Goal: Navigation & Orientation: Go to known website

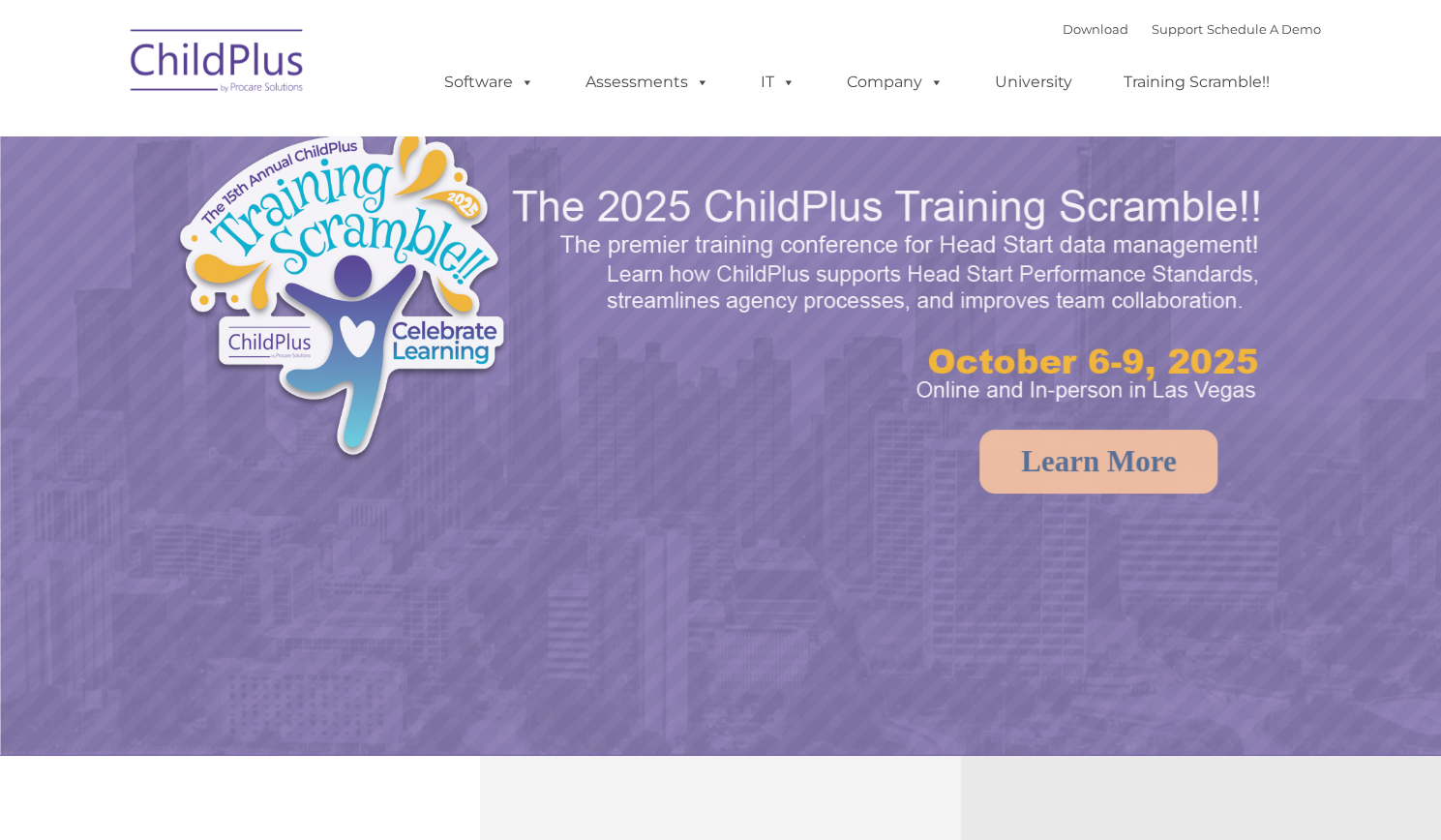
select select "MEDIUM"
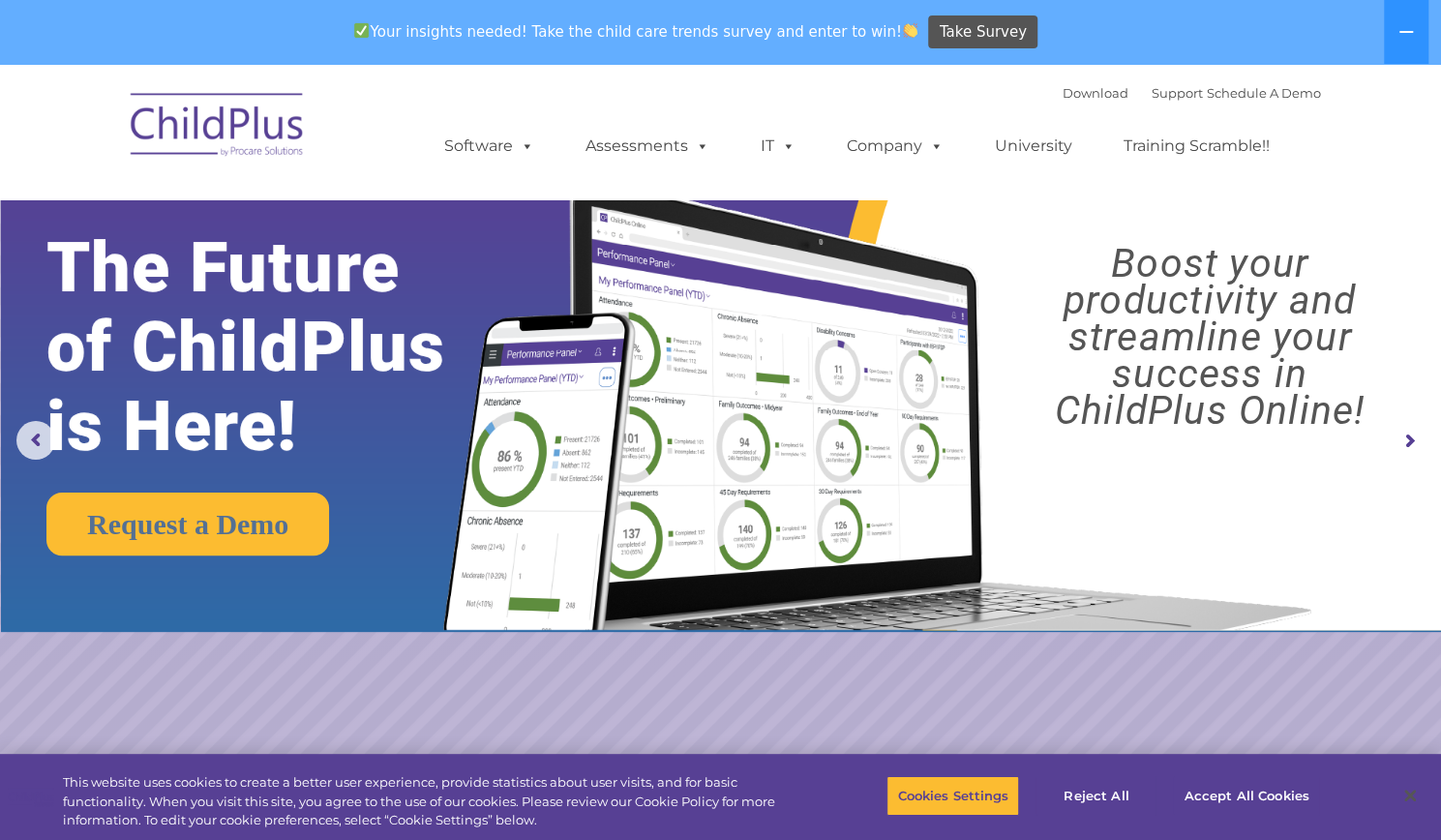
click at [249, 131] on img at bounding box center [217, 128] width 193 height 97
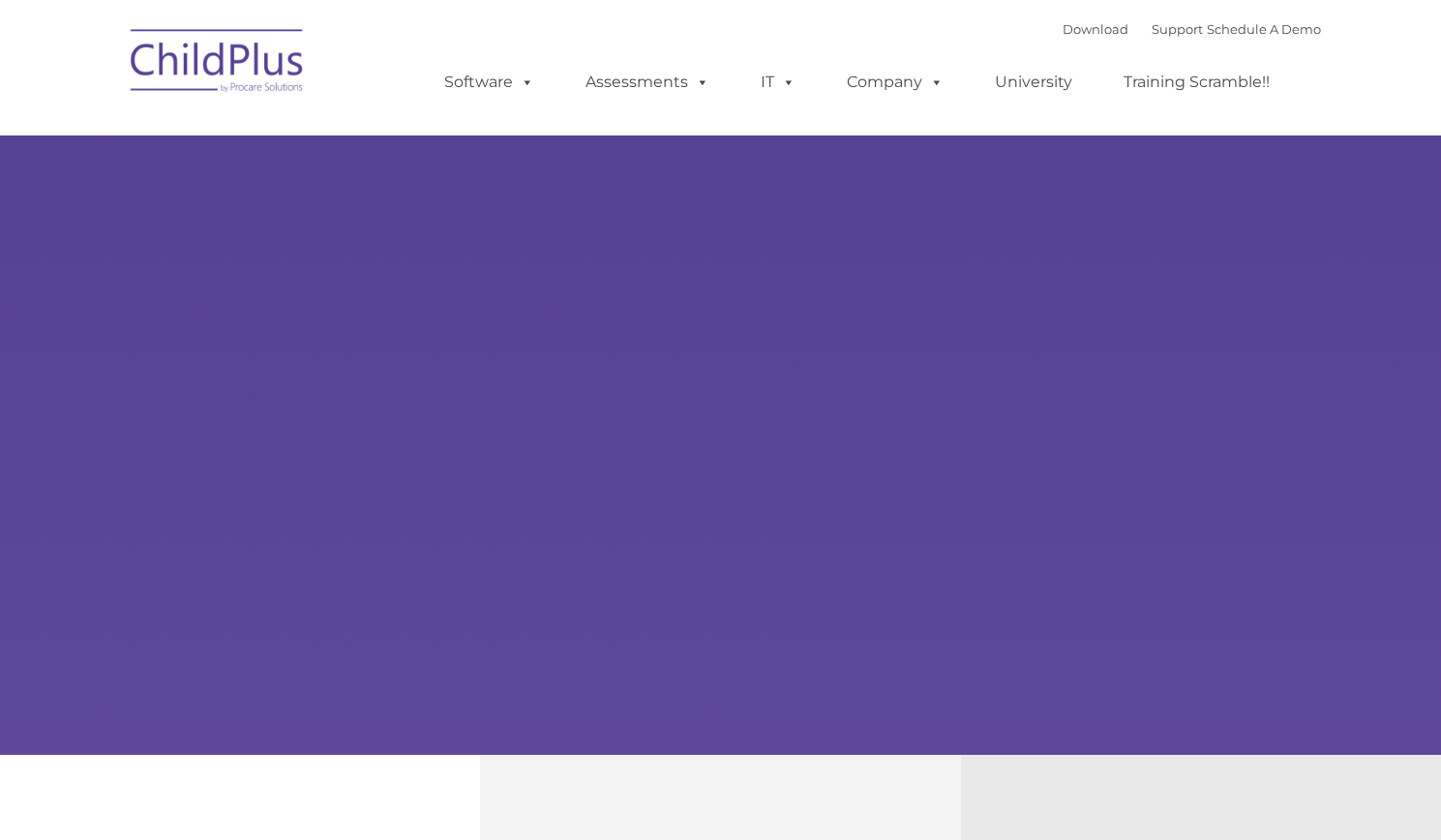
type input ""
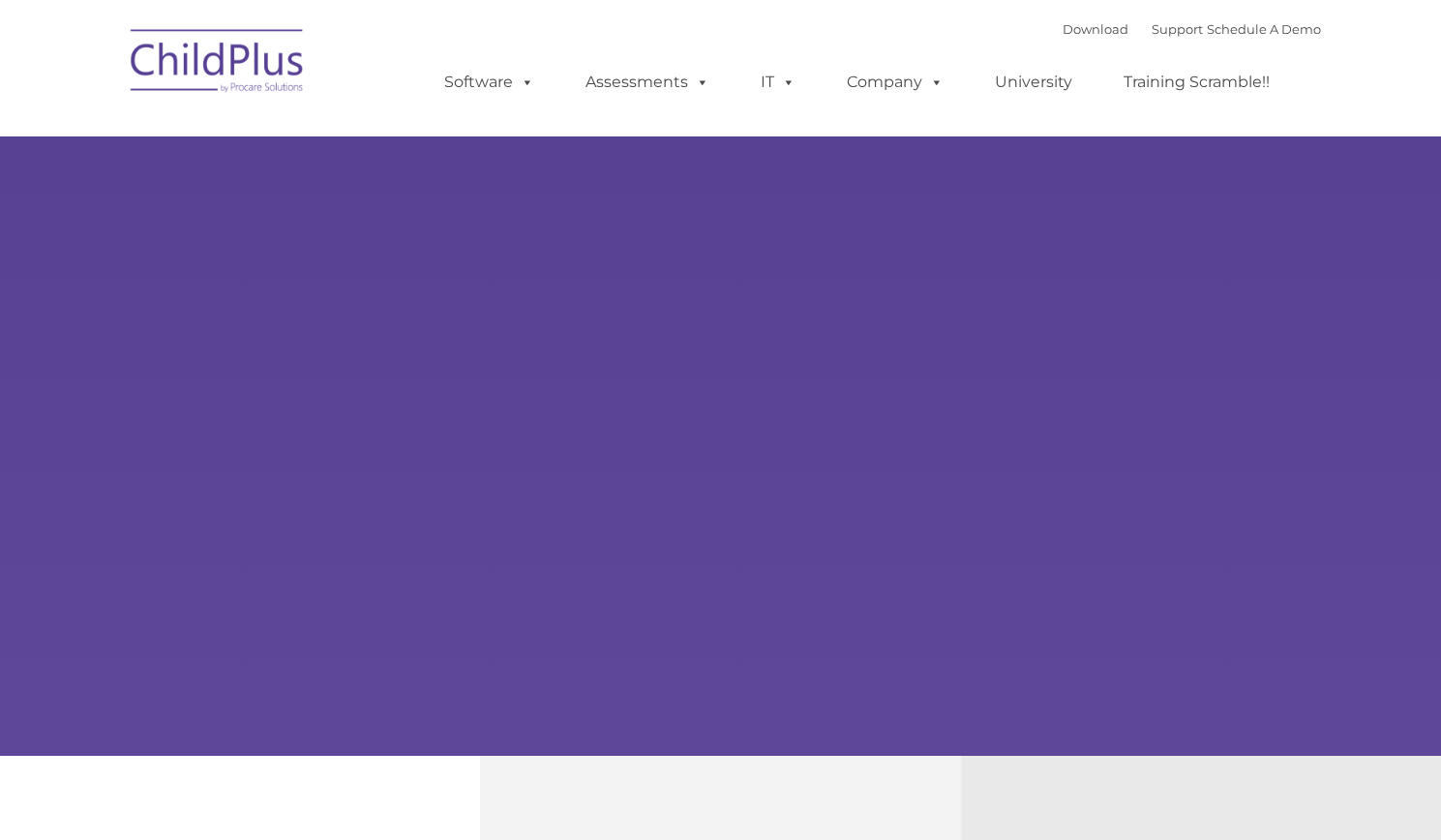
select select "MEDIUM"
